Goal: Task Accomplishment & Management: Use online tool/utility

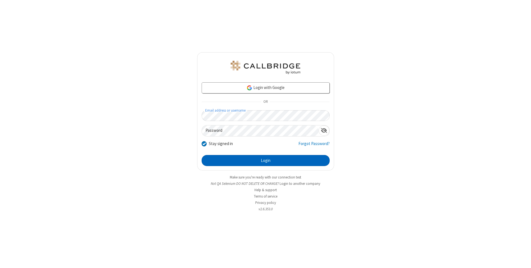
click at [266, 161] on button "Login" at bounding box center [266, 160] width 128 height 11
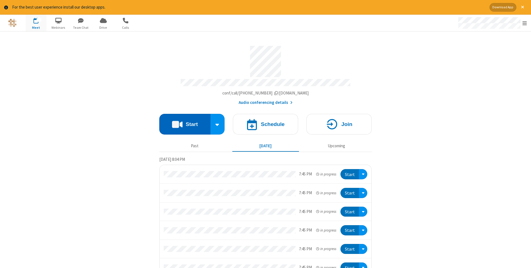
click at [185, 123] on button "Start" at bounding box center [184, 124] width 51 height 21
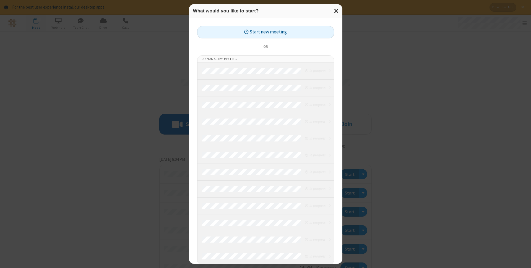
click at [266, 32] on button "Start new meeting" at bounding box center [265, 32] width 137 height 12
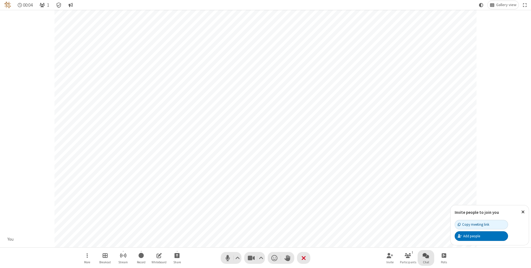
click at [426, 256] on span "Open chat" at bounding box center [426, 255] width 7 height 7
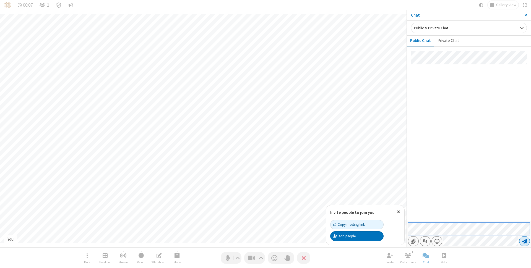
click at [524, 241] on span "Send message" at bounding box center [524, 242] width 5 height 6
